Goal: Information Seeking & Learning: Compare options

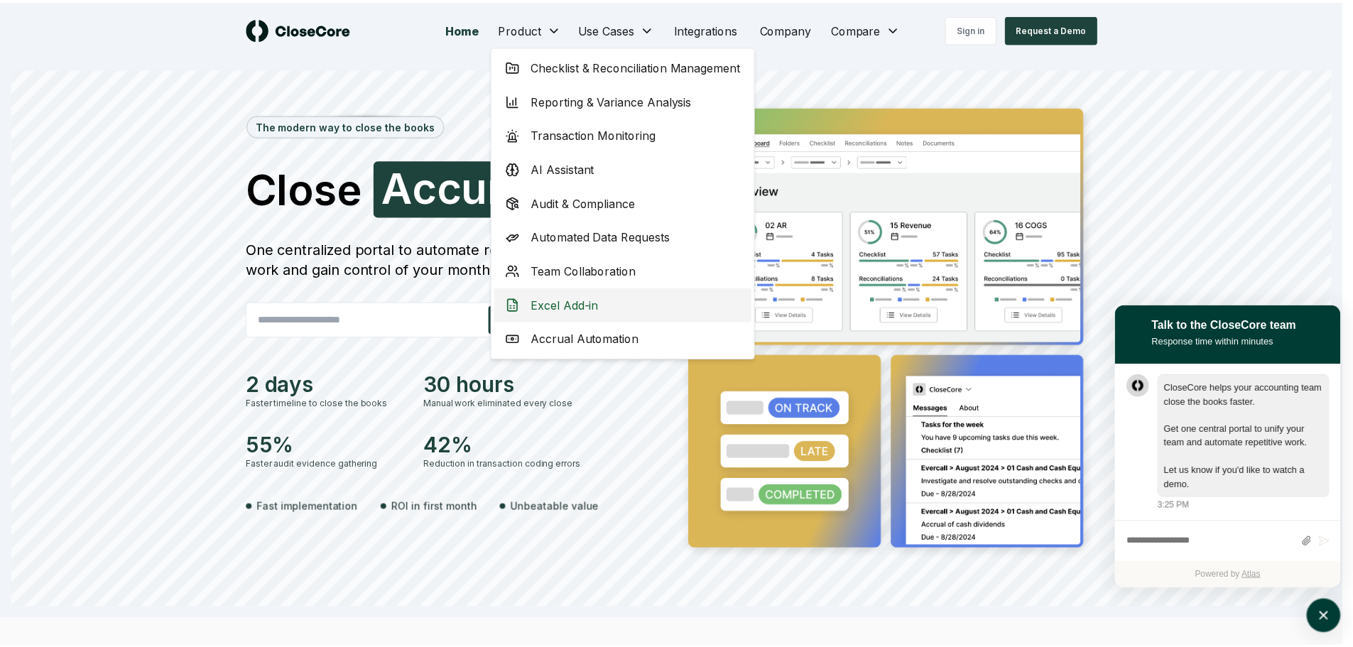
scroll to position [1, 0]
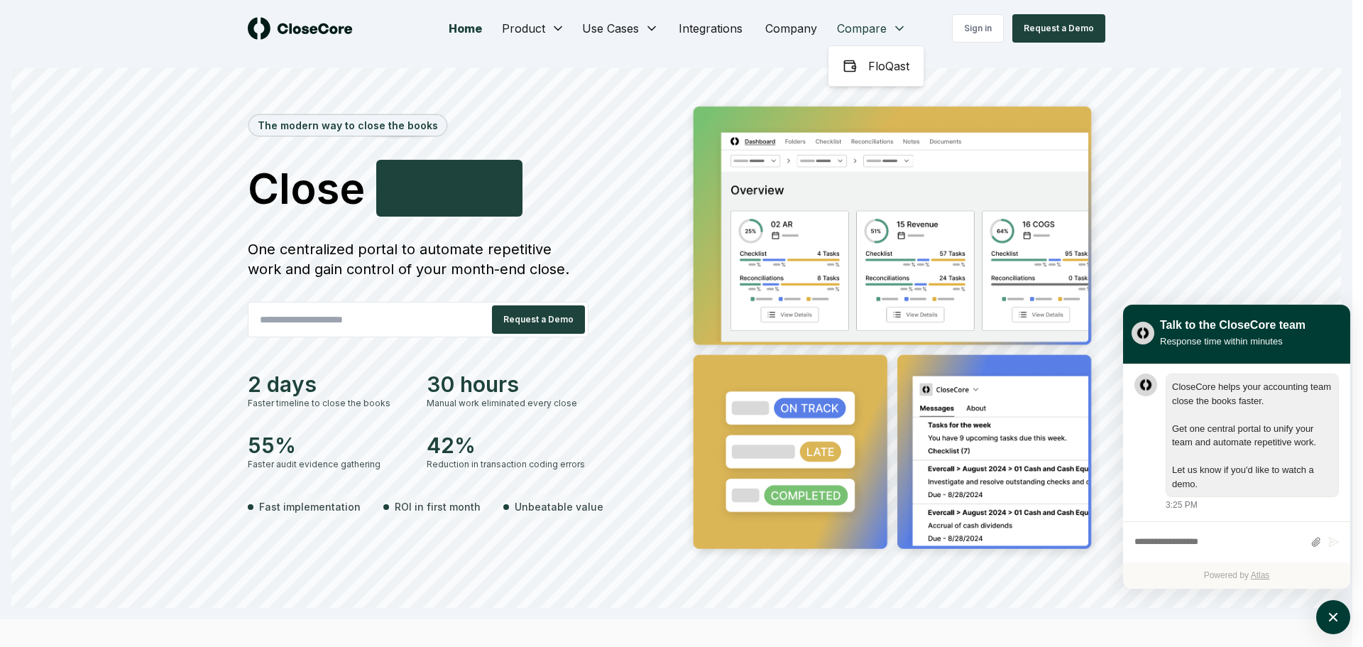
click at [854, 65] on icon at bounding box center [850, 66] width 14 height 14
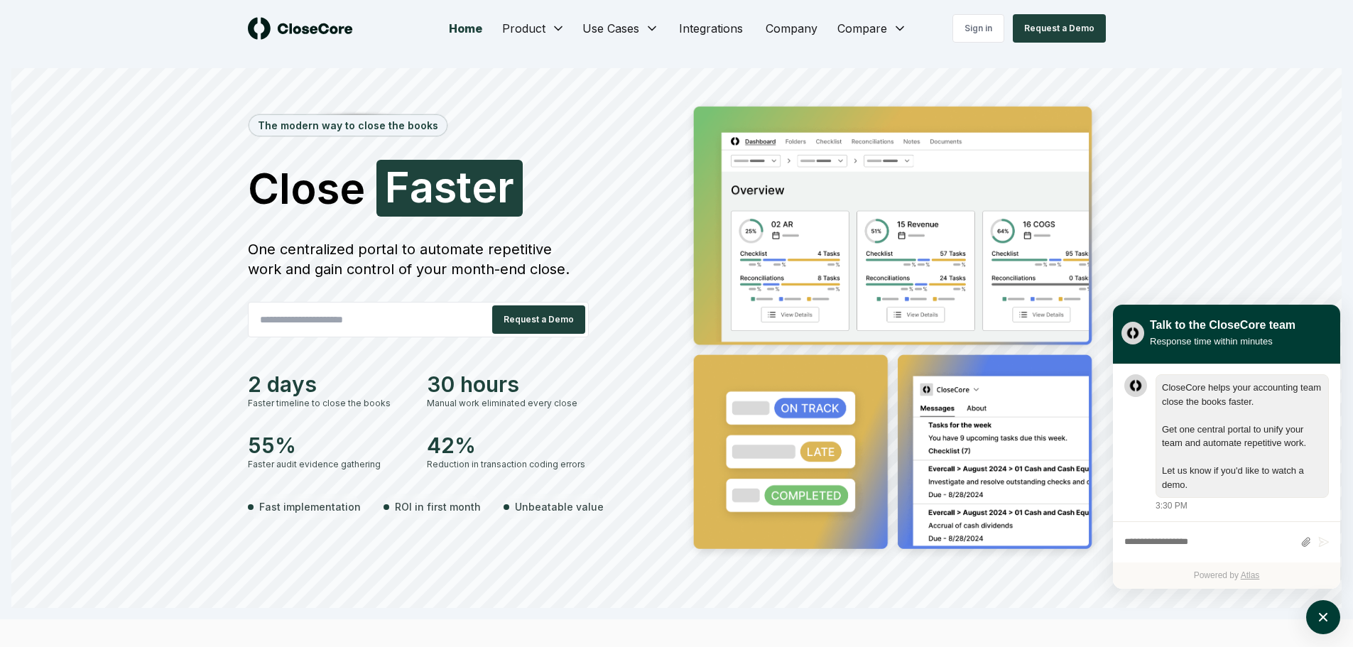
scroll to position [1, 0]
